Goal: Navigation & Orientation: Find specific page/section

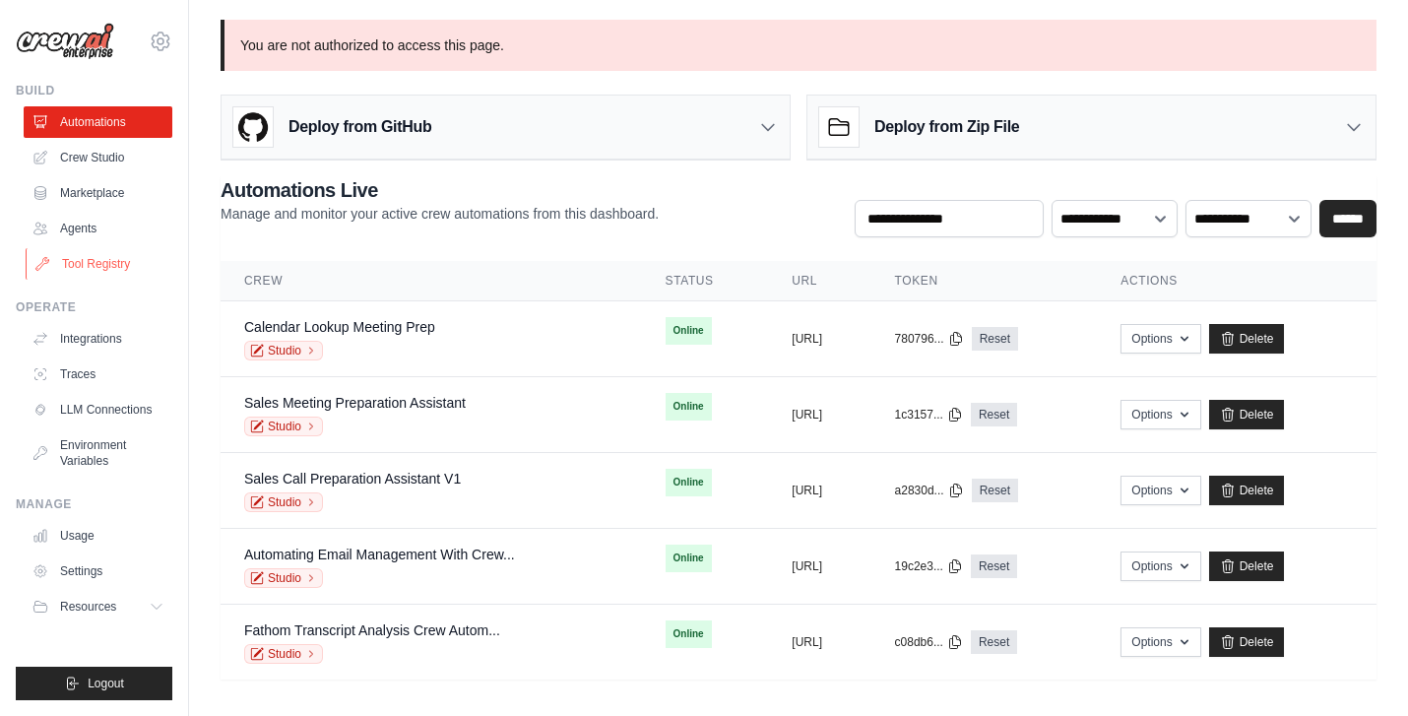
click at [97, 272] on link "Tool Registry" at bounding box center [100, 264] width 149 height 32
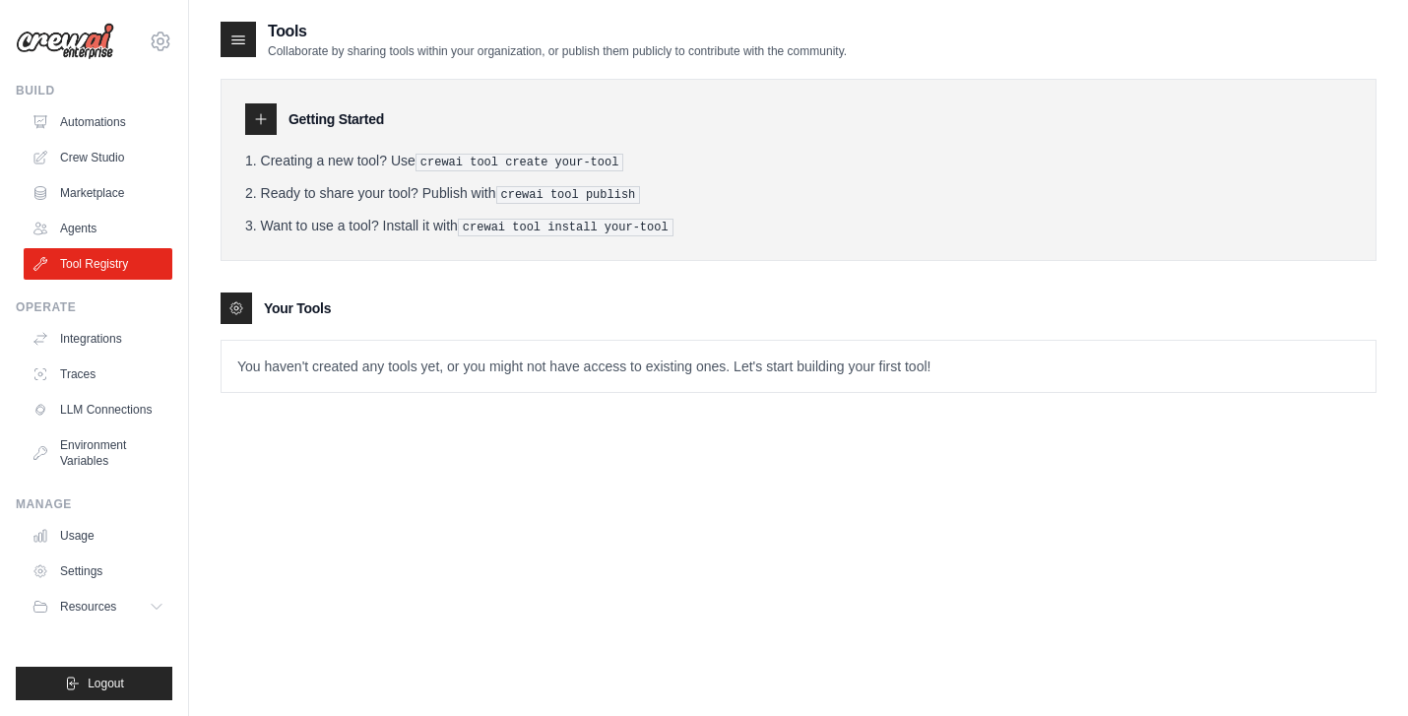
click at [95, 512] on div "Manage Usage Settings Resources Documentation GitHub Blog" at bounding box center [94, 559] width 157 height 126
click at [93, 534] on link "Usage" at bounding box center [100, 536] width 149 height 32
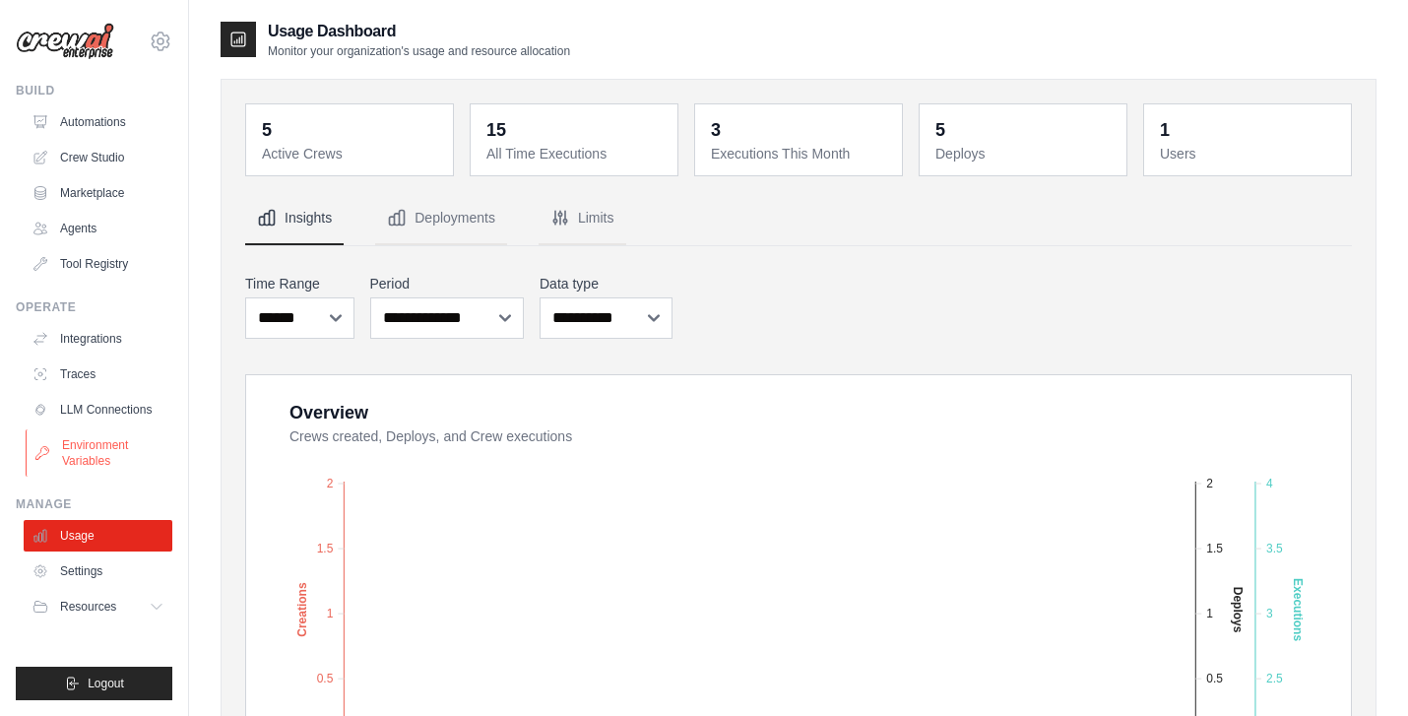
click at [74, 436] on link "Environment Variables" at bounding box center [100, 452] width 149 height 47
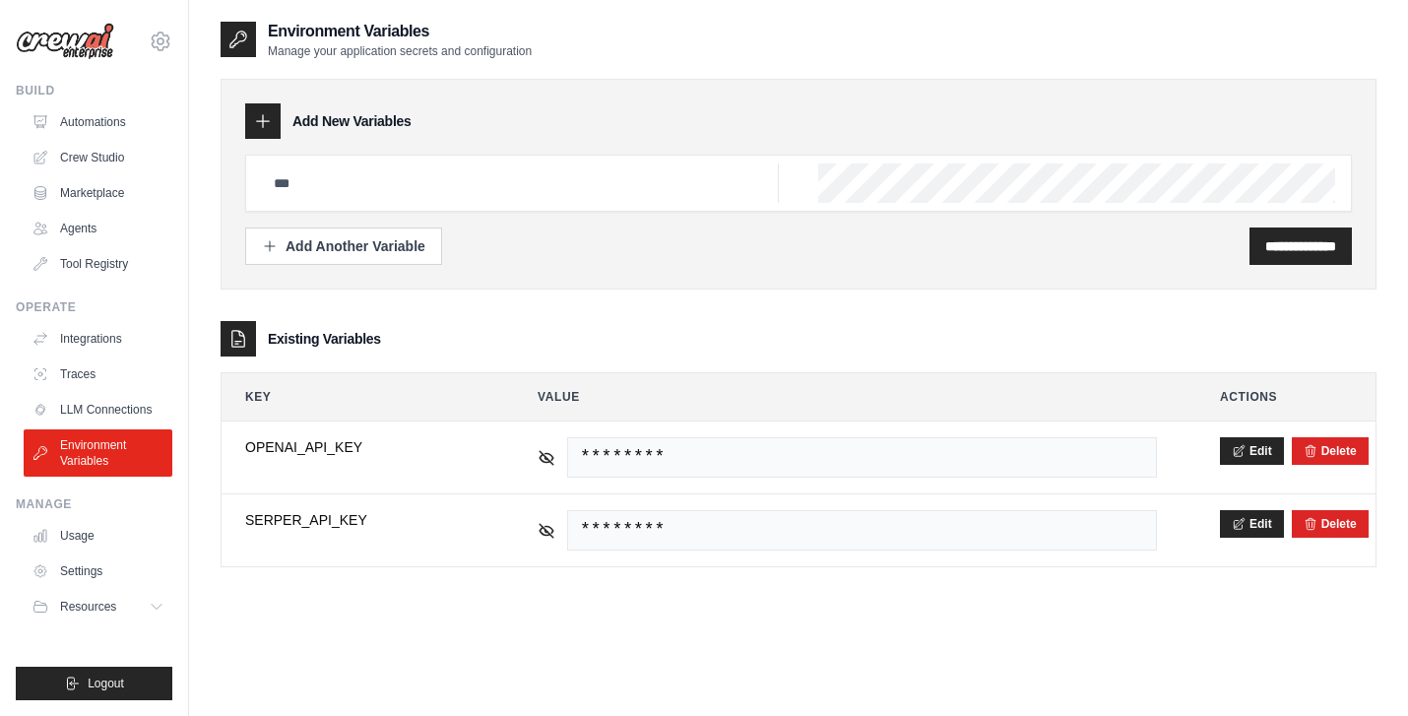
click at [82, 390] on ul "Integrations Traces LLM Connections Environment Variables" at bounding box center [98, 400] width 149 height 154
click at [88, 149] on link "Crew Studio" at bounding box center [100, 158] width 149 height 32
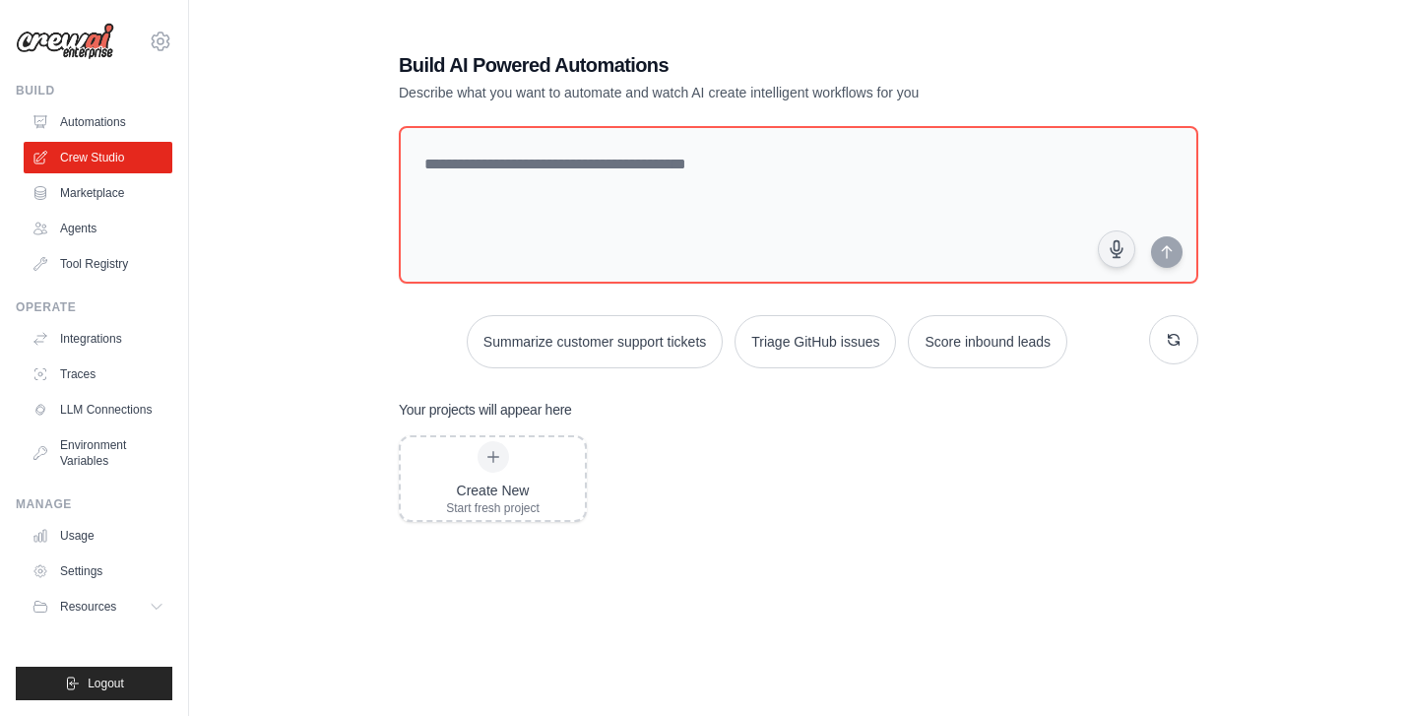
click at [101, 135] on link "Automations" at bounding box center [98, 122] width 149 height 32
